Goal: Task Accomplishment & Management: Manage account settings

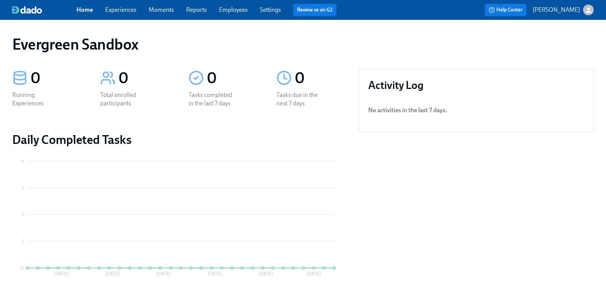
click at [584, 6] on icon "button" at bounding box center [588, 10] width 8 height 8
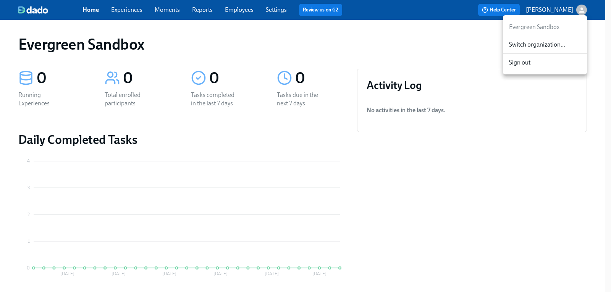
click at [566, 40] on div "Switch organization..." at bounding box center [545, 45] width 84 height 18
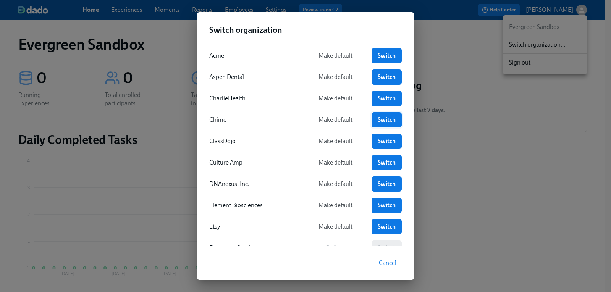
click at [377, 117] on span "Switch" at bounding box center [386, 120] width 19 height 8
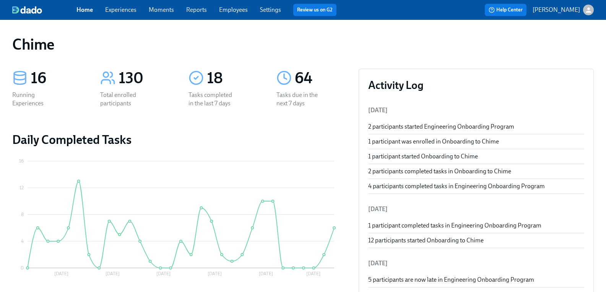
click at [274, 11] on link "Settings" at bounding box center [270, 9] width 21 height 7
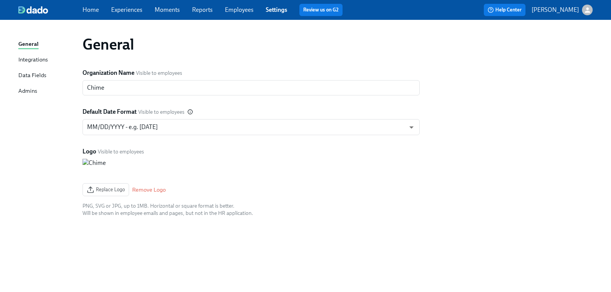
click at [259, 10] on div "Home Experiences Moments Reports Employees Settings Review us on G2" at bounding box center [216, 10] width 266 height 12
click at [247, 10] on link "Employees" at bounding box center [239, 9] width 29 height 7
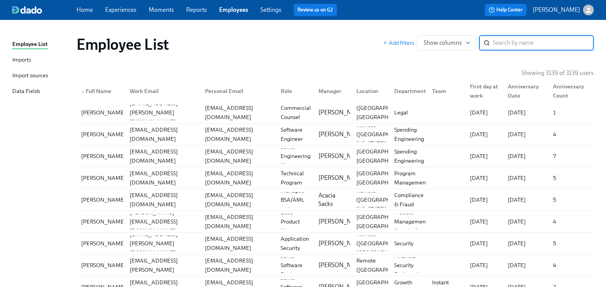
click at [513, 44] on input "search" at bounding box center [543, 42] width 101 height 15
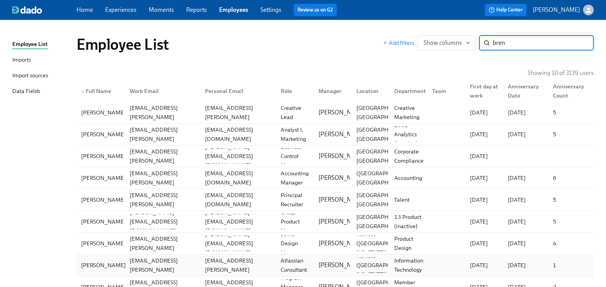
type input "bren"
click at [101, 264] on div "[PERSON_NAME]" at bounding box center [103, 264] width 51 height 9
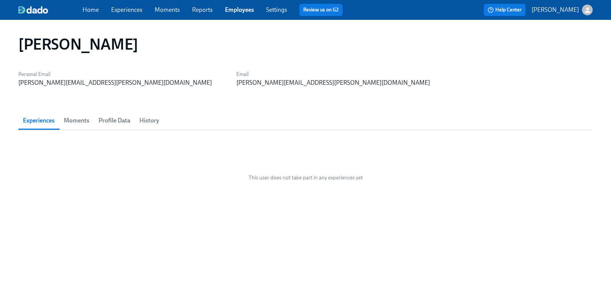
click at [149, 122] on span "History" at bounding box center [149, 120] width 20 height 11
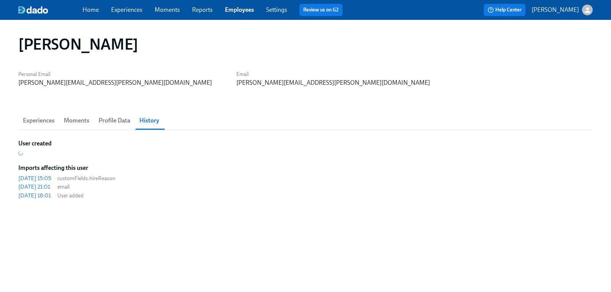
click at [119, 120] on span "Profile Data" at bounding box center [115, 120] width 32 height 11
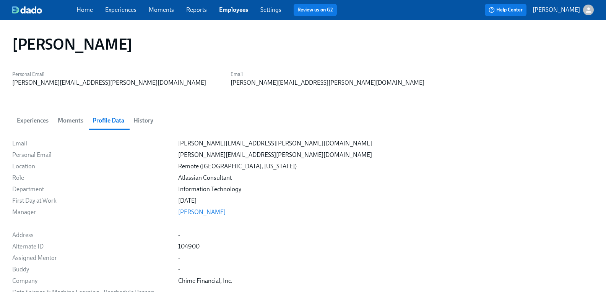
click at [150, 120] on span "History" at bounding box center [143, 120] width 20 height 11
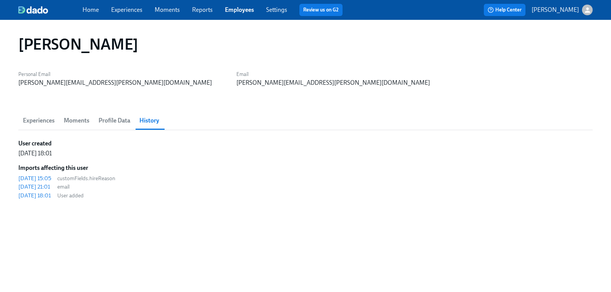
click at [26, 121] on span "Experiences" at bounding box center [39, 120] width 32 height 11
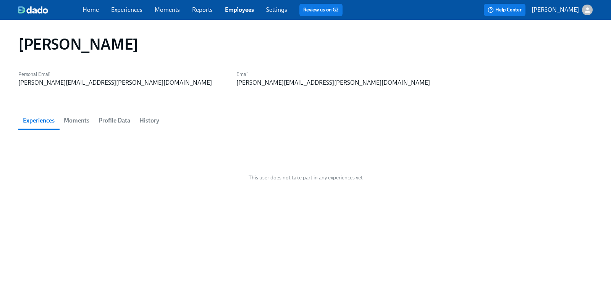
click at [130, 11] on link "Experiences" at bounding box center [126, 9] width 31 height 7
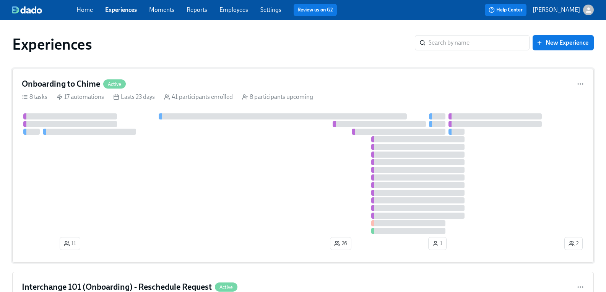
click at [88, 81] on h4 "Onboarding to Chime" at bounding box center [61, 83] width 78 height 11
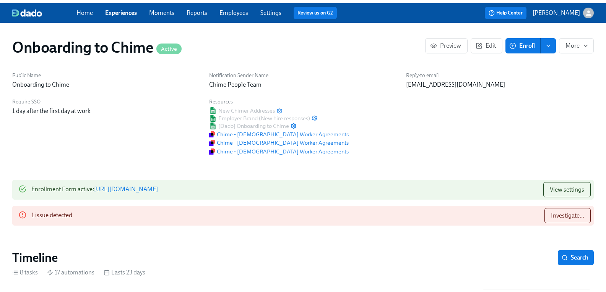
scroll to position [0, 1325]
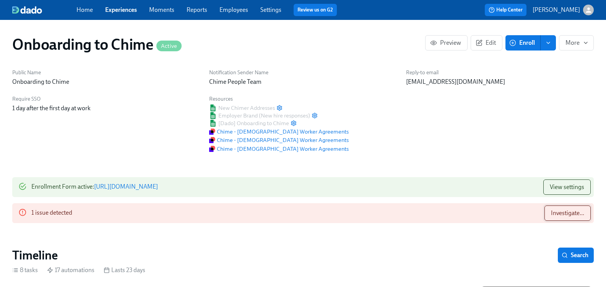
click at [560, 210] on span "Investigate..." at bounding box center [567, 213] width 33 height 8
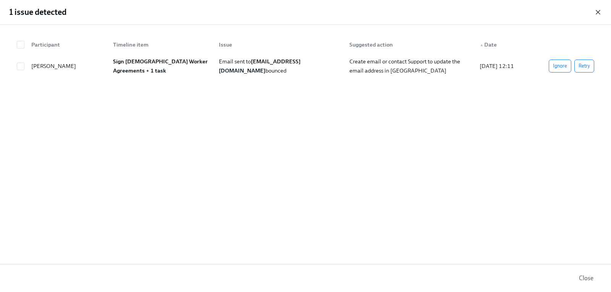
click at [596, 12] on icon "button" at bounding box center [599, 12] width 8 height 8
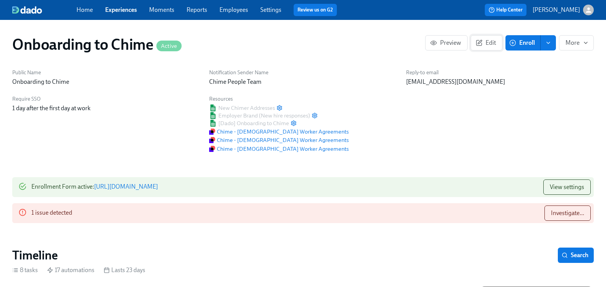
click at [479, 45] on span "Edit" at bounding box center [486, 43] width 19 height 8
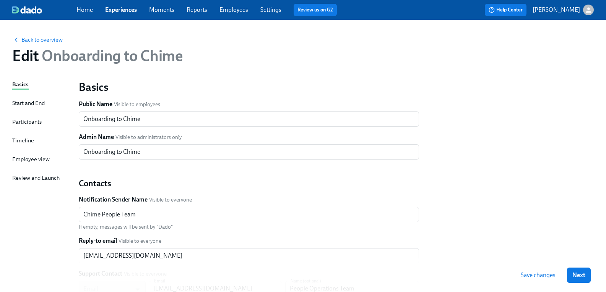
click at [45, 105] on div "Start and End" at bounding box center [28, 103] width 32 height 8
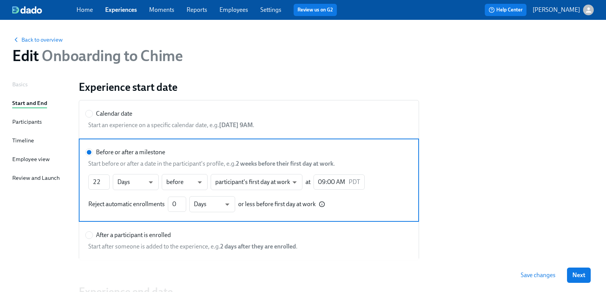
click at [33, 124] on div "Participants" at bounding box center [26, 122] width 29 height 8
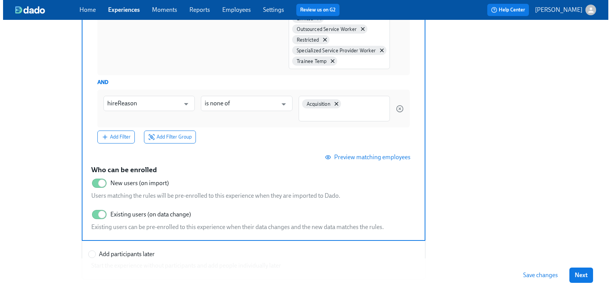
scroll to position [306, 0]
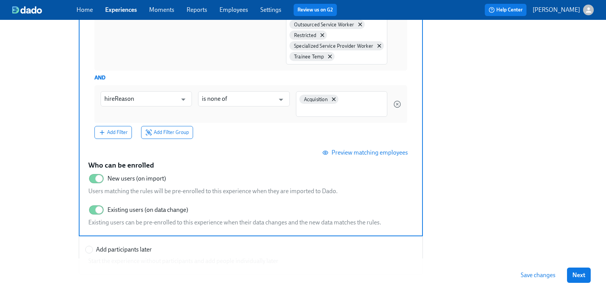
click at [381, 151] on span "Preview matching employees" at bounding box center [366, 153] width 84 height 8
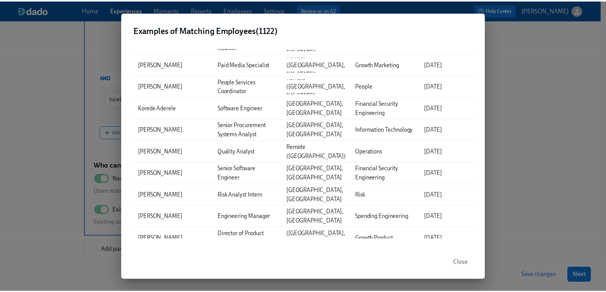
scroll to position [115, 0]
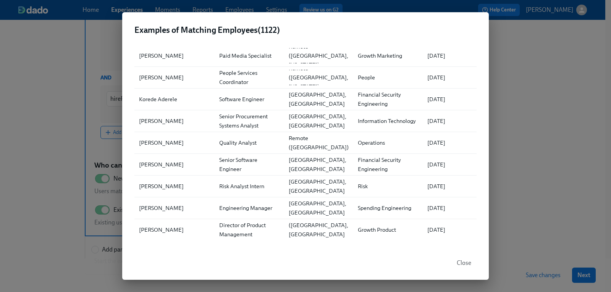
drag, startPoint x: 474, startPoint y: 265, endPoint x: 469, endPoint y: 263, distance: 5.3
click at [470, 264] on button "Close" at bounding box center [464, 263] width 25 height 15
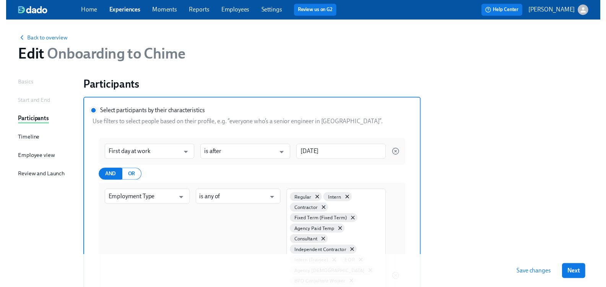
scroll to position [0, 0]
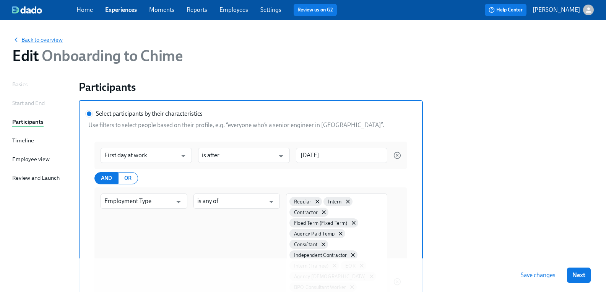
click at [51, 41] on span "Back to overview" at bounding box center [37, 40] width 50 height 8
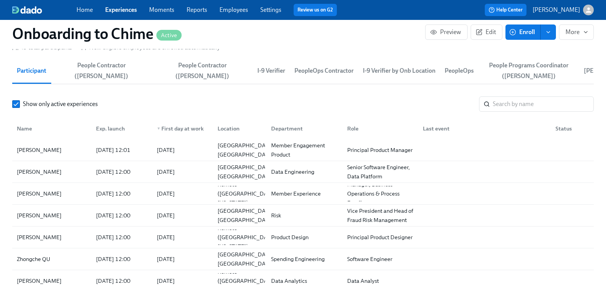
scroll to position [879, 0]
click at [508, 104] on input "search" at bounding box center [543, 103] width 101 height 15
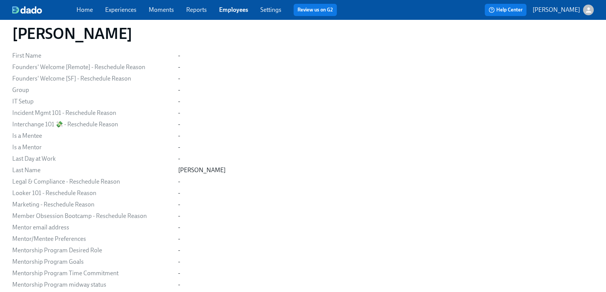
scroll to position [229, 0]
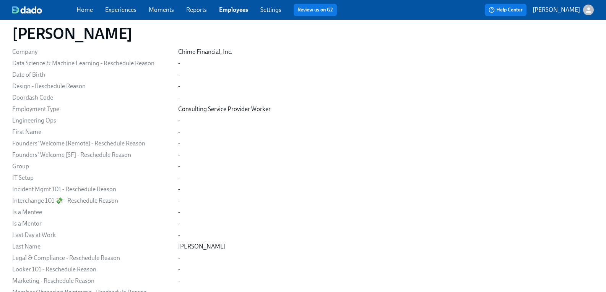
click at [393, 115] on div "Email brendan.mcdevitt@ext.chime.com Personal Email brendan.mcdevitt@cprime.com…" at bounding box center [302, 224] width 581 height 628
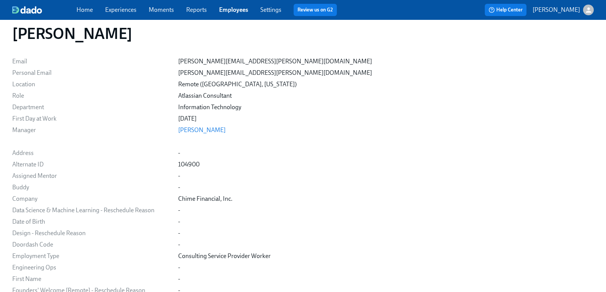
scroll to position [70, 0]
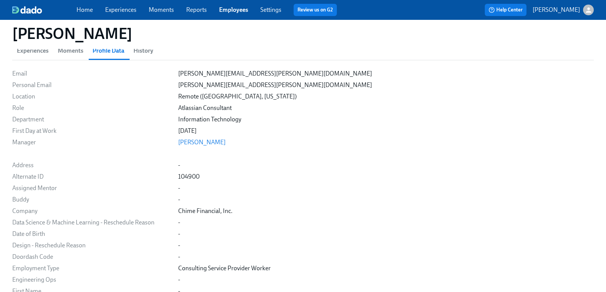
click at [153, 53] on span "History" at bounding box center [143, 50] width 20 height 11
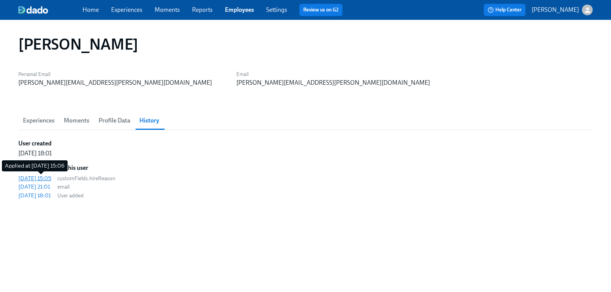
click at [43, 180] on div "2025/08/26 15:05" at bounding box center [34, 179] width 33 height 8
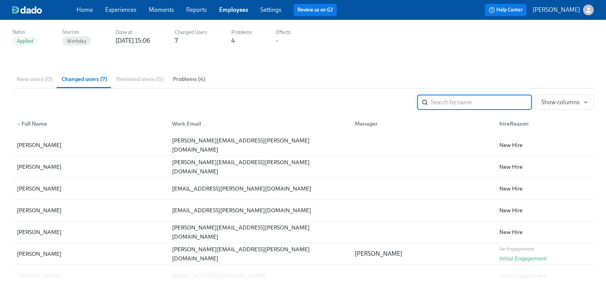
scroll to position [18, 0]
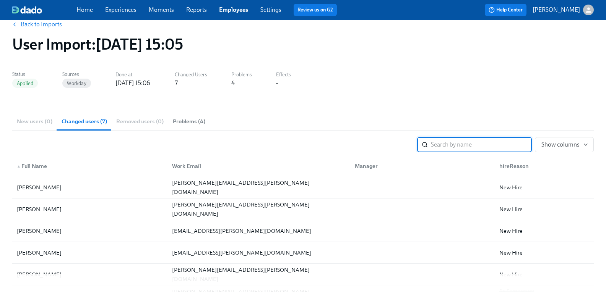
click at [184, 124] on span "Problems (4)" at bounding box center [189, 121] width 32 height 9
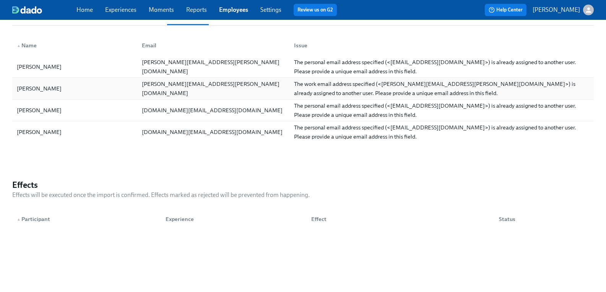
scroll to position [52, 0]
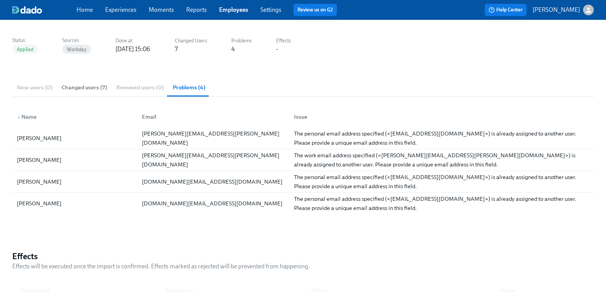
click at [98, 88] on span "Changed users (7)" at bounding box center [84, 87] width 45 height 9
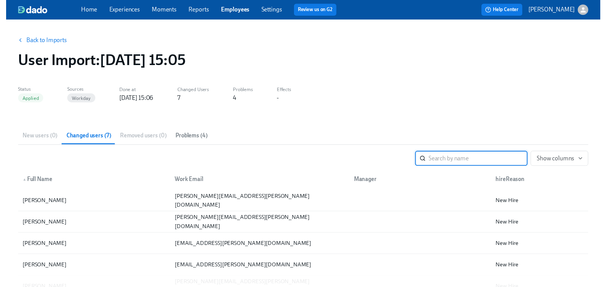
scroll to position [0, 0]
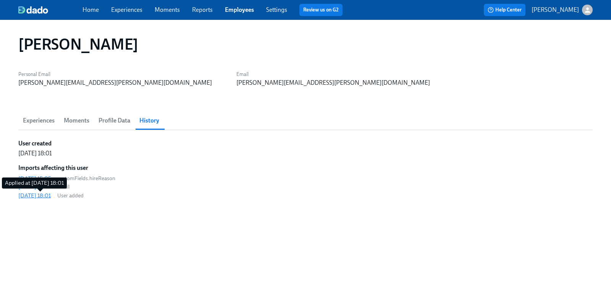
click at [43, 193] on div "[DATE] 18:01" at bounding box center [34, 196] width 32 height 8
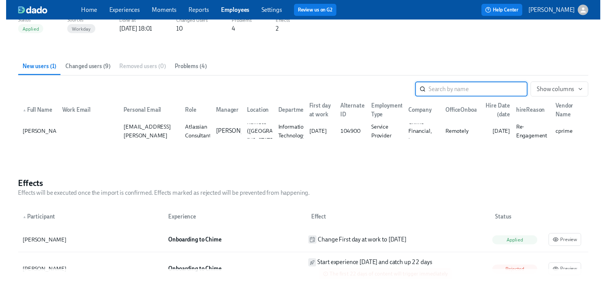
scroll to position [144, 0]
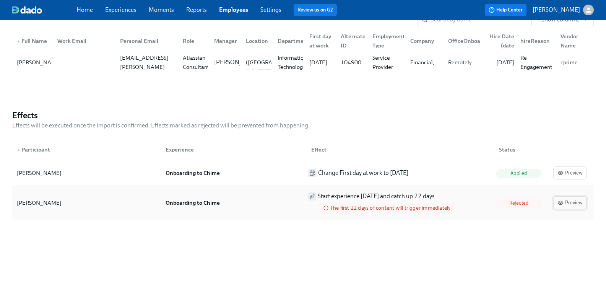
click at [565, 202] on span "Preview" at bounding box center [569, 203] width 25 height 8
click at [567, 202] on span "Preview" at bounding box center [569, 203] width 25 height 8
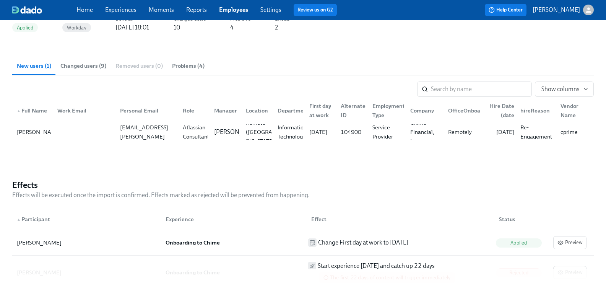
scroll to position [0, 0]
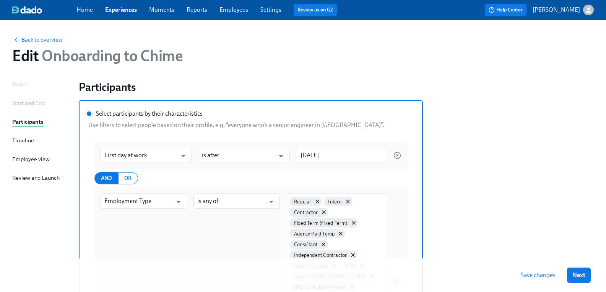
click at [37, 102] on div "Start and End" at bounding box center [28, 103] width 32 height 8
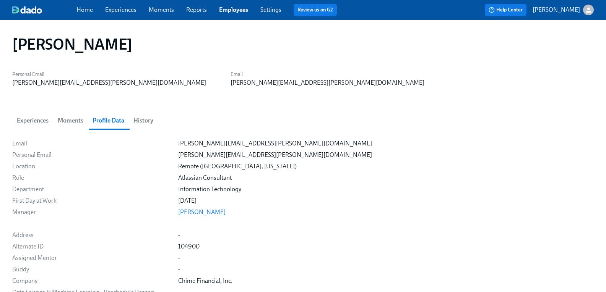
click at [146, 121] on span "History" at bounding box center [143, 120] width 20 height 11
